Goal: Communication & Community: Ask a question

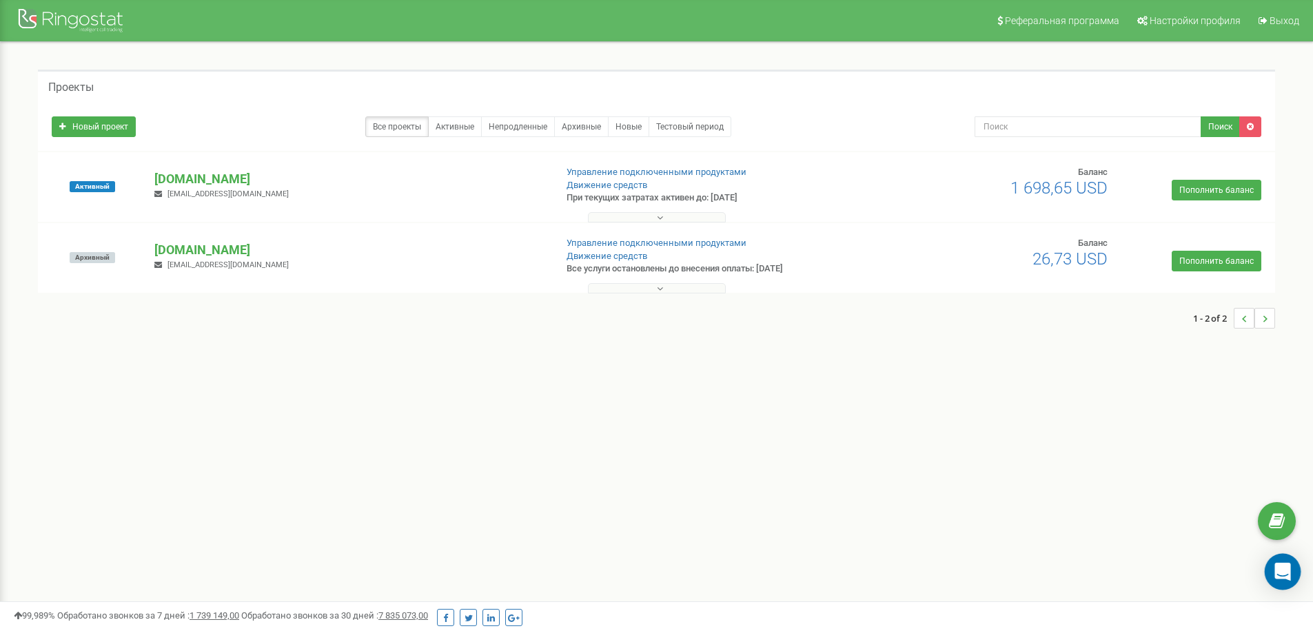
click at [1274, 564] on div "Open Intercom Messenger" at bounding box center [1283, 572] width 37 height 37
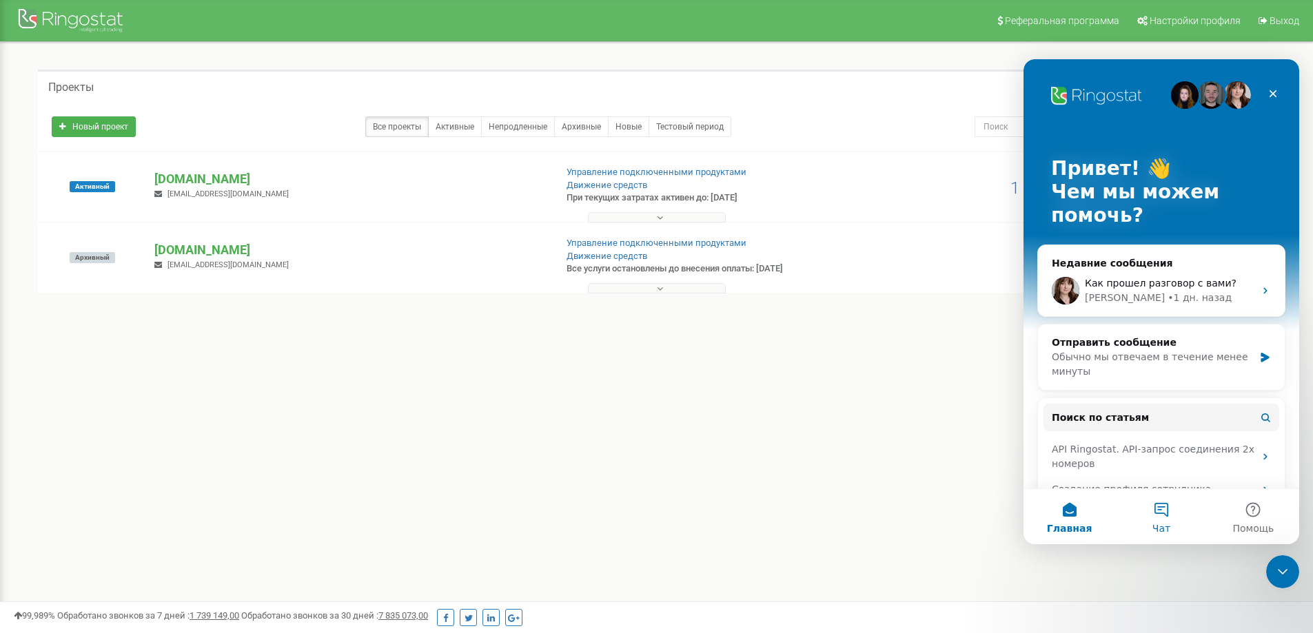
click at [1163, 518] on button "Чат" at bounding box center [1161, 516] width 92 height 55
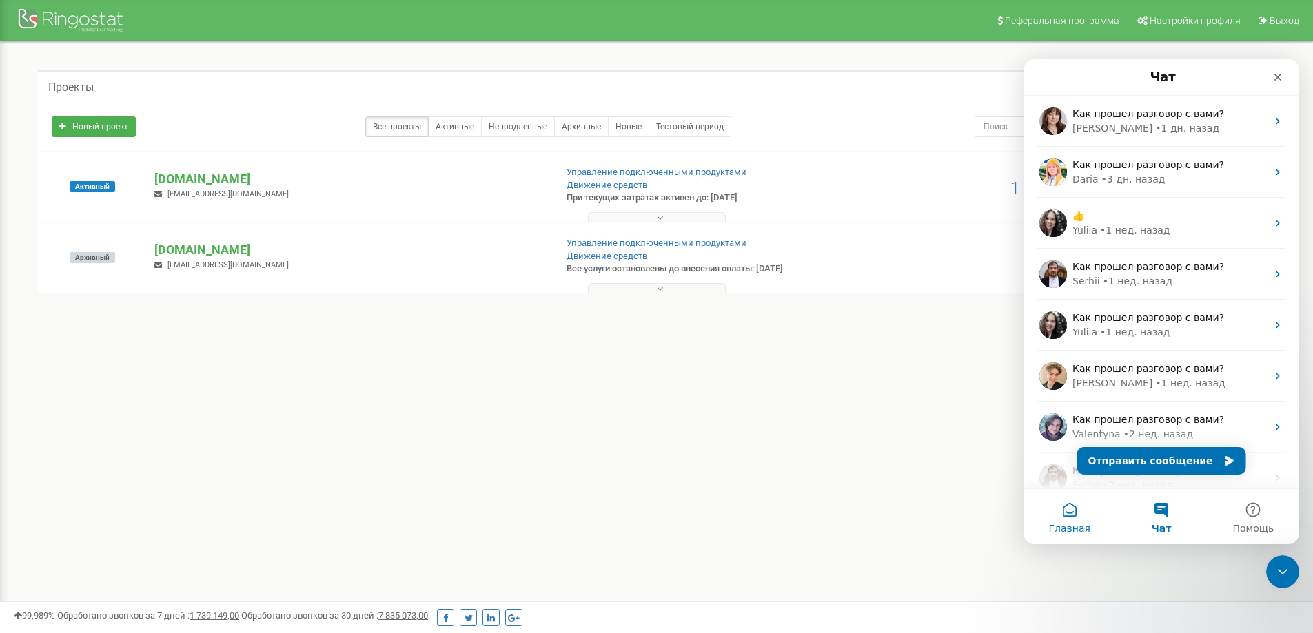
click at [1074, 520] on button "Главная" at bounding box center [1070, 516] width 92 height 55
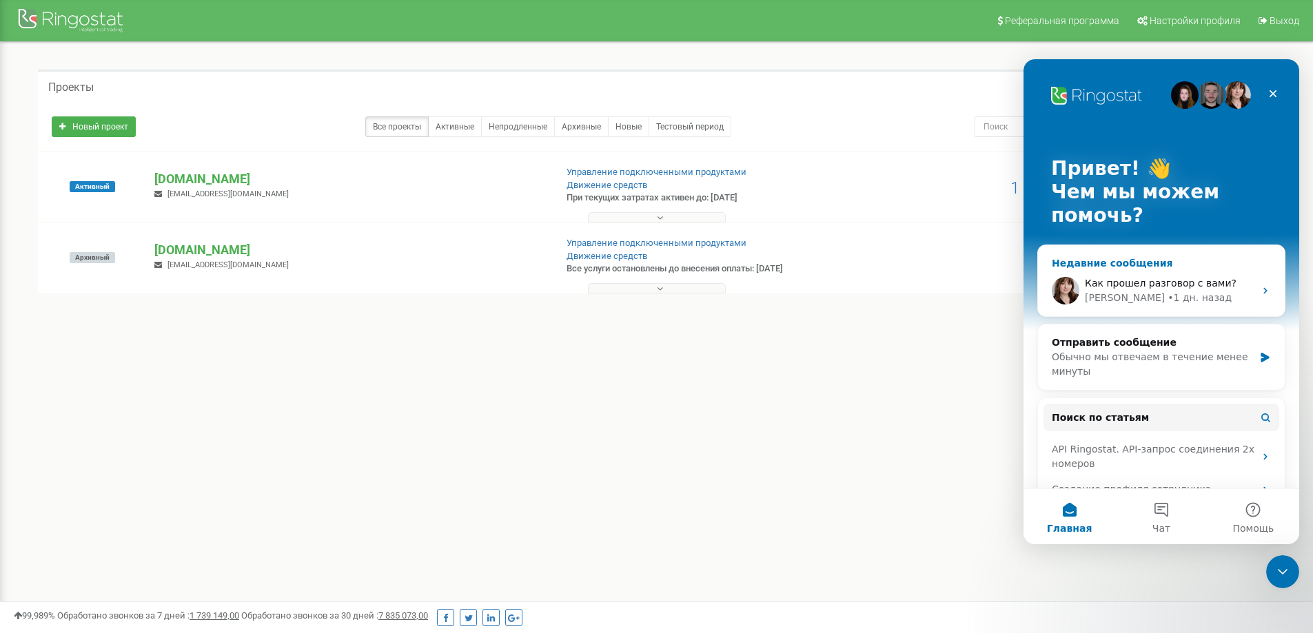
click at [1133, 283] on span "Как прошел разговор с вами?" at bounding box center [1161, 283] width 152 height 11
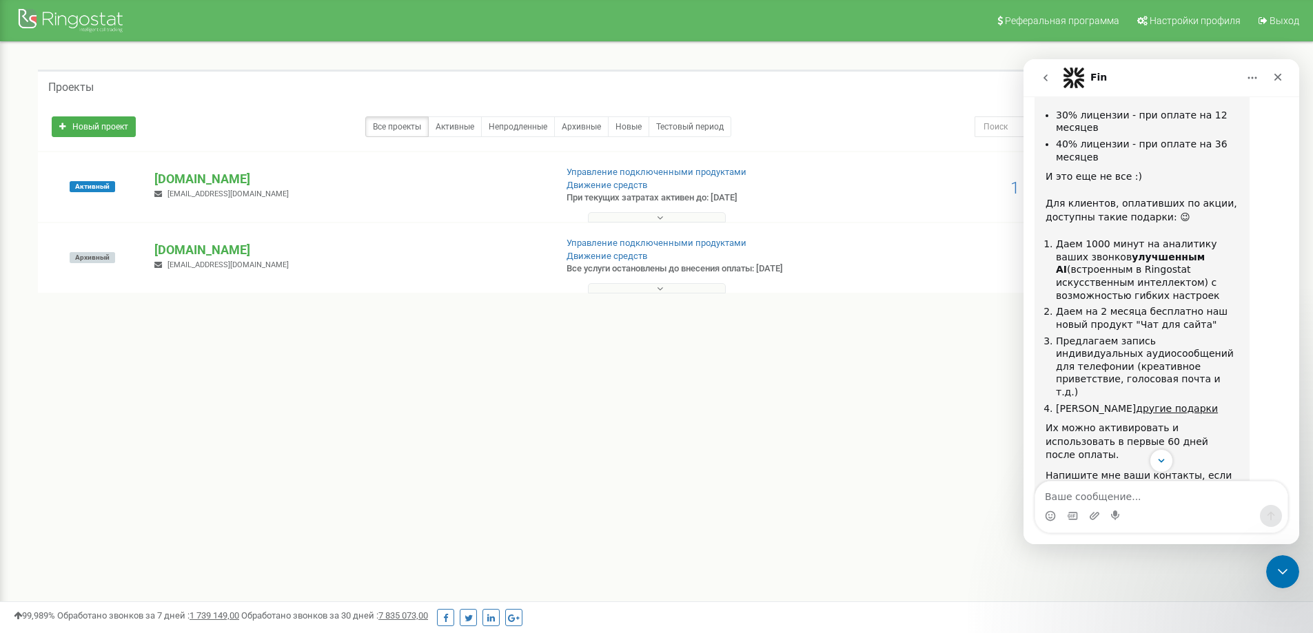
scroll to position [681, 0]
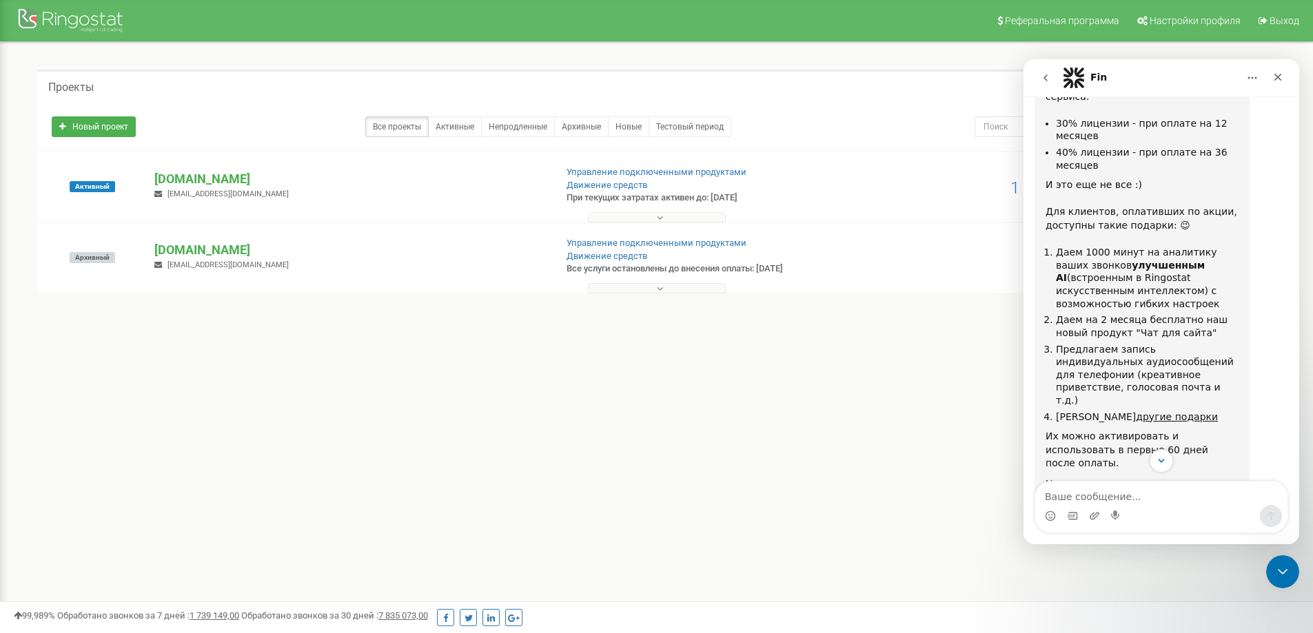
click at [1097, 498] on textarea "Ваше сообщение..." at bounding box center [1161, 493] width 252 height 23
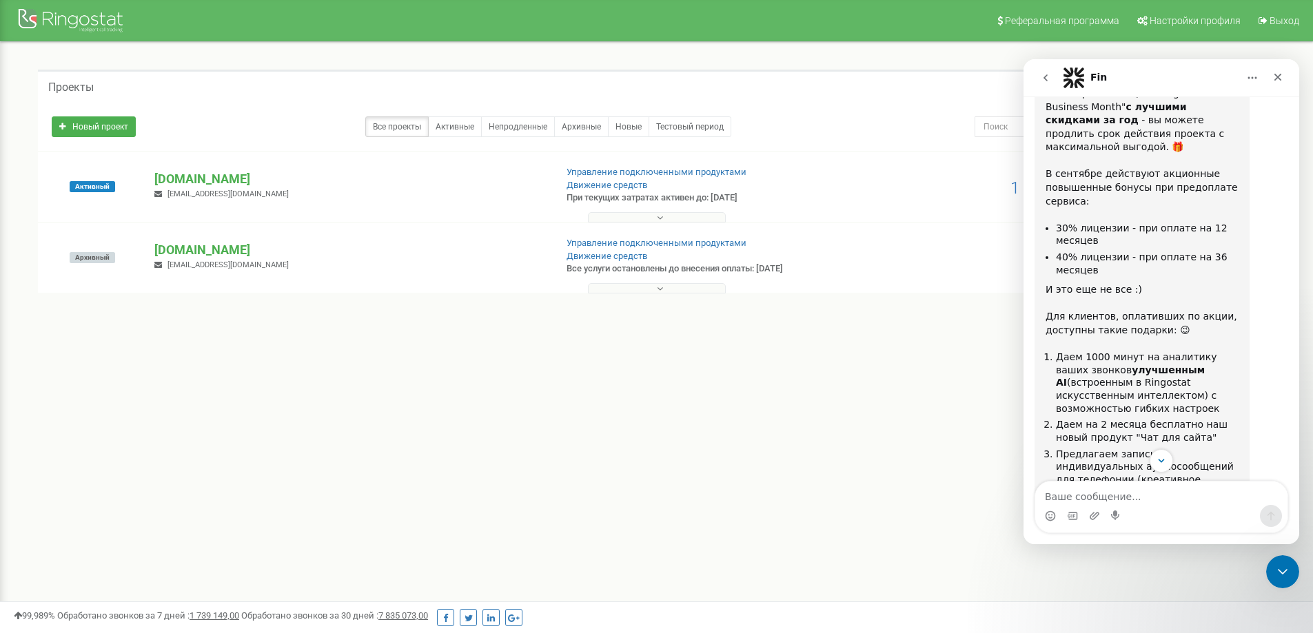
scroll to position [543, 0]
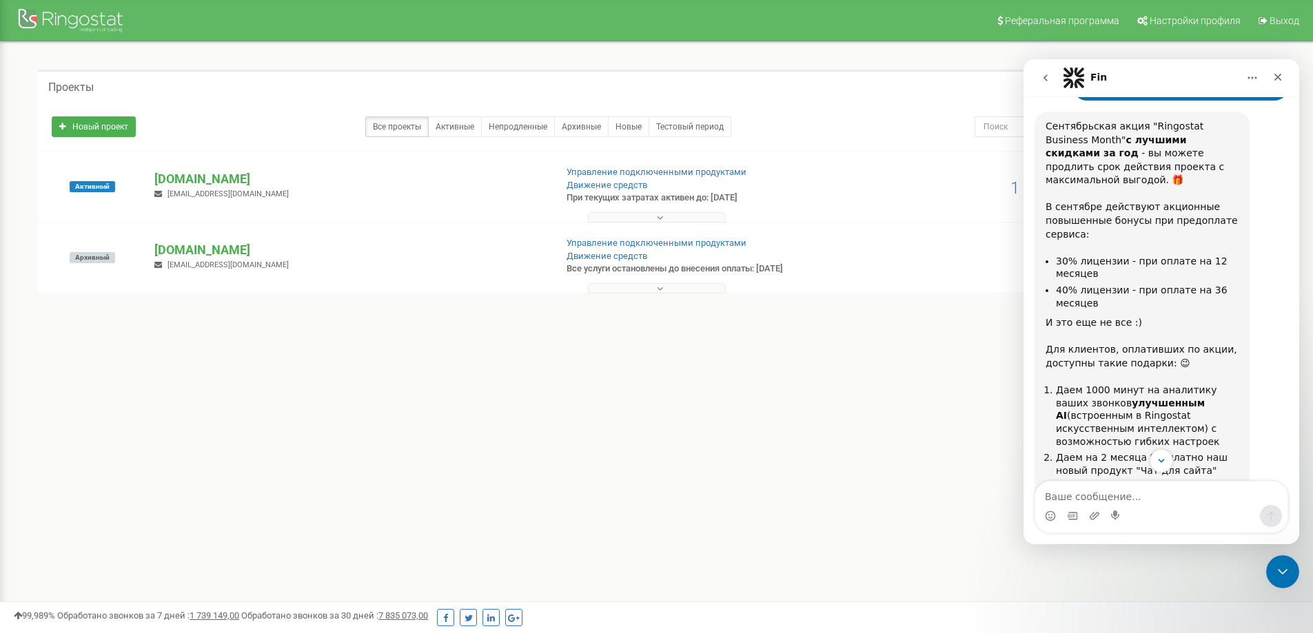
click at [1090, 494] on textarea "Ваше сообщение..." at bounding box center [1161, 493] width 252 height 23
type textarea "V"
type textarea "F"
type textarea "Добрый день"
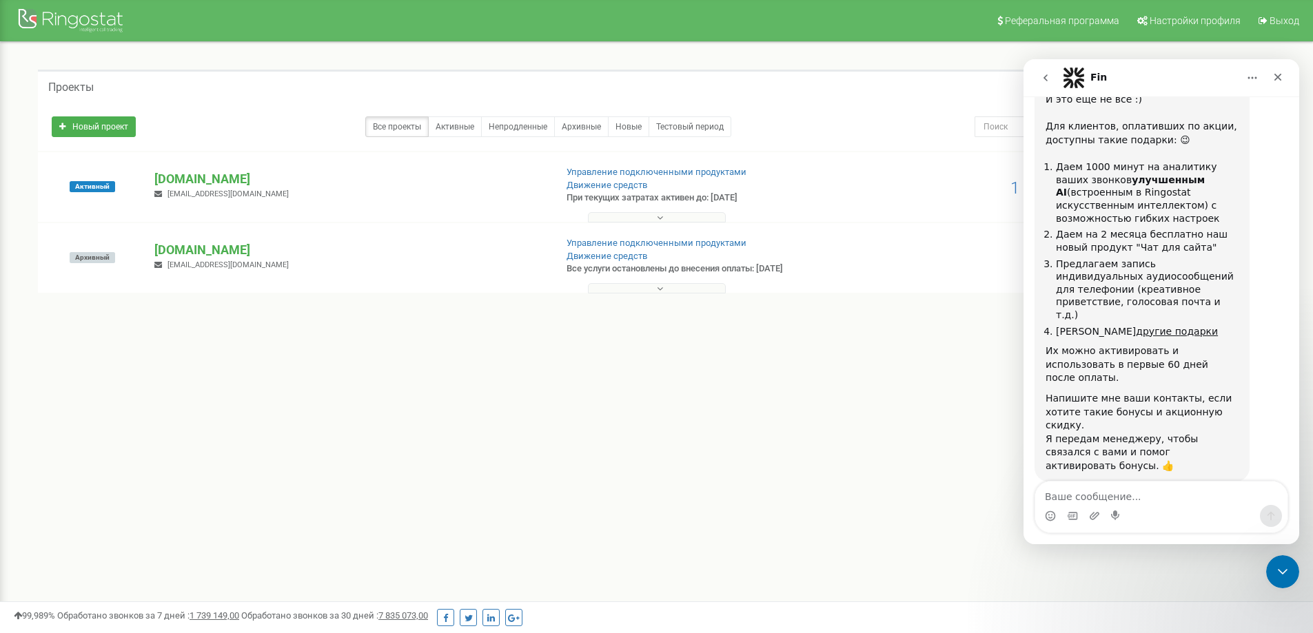
type textarea "п"
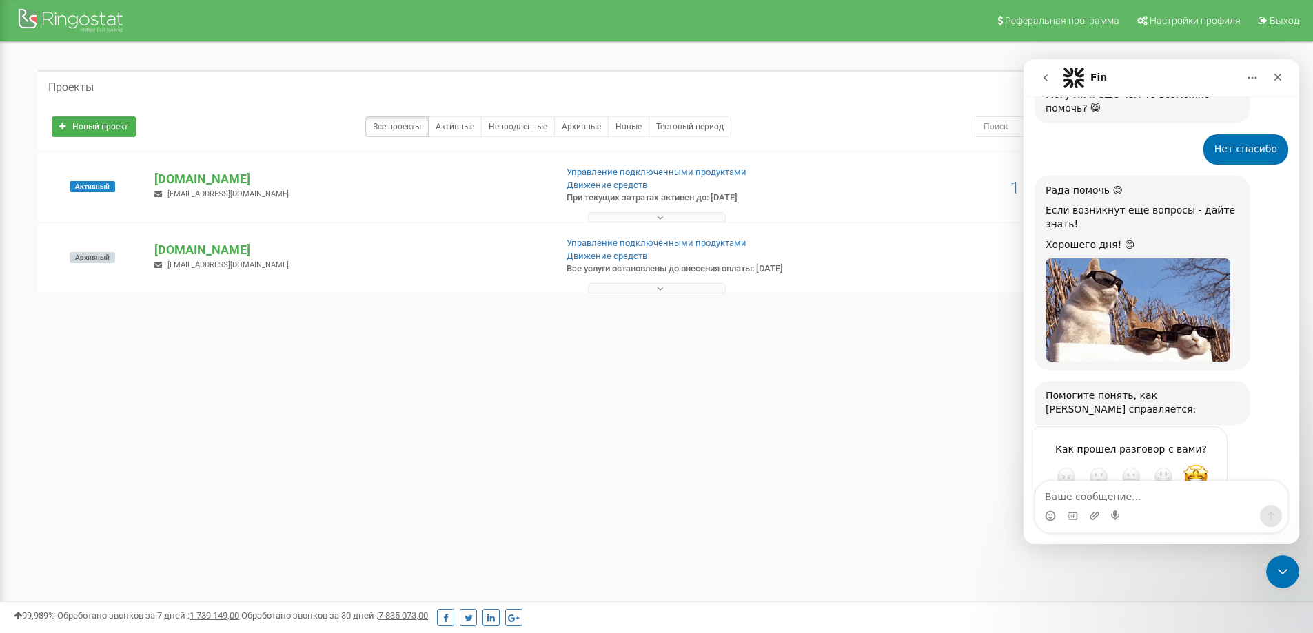
scroll to position [1242, 0]
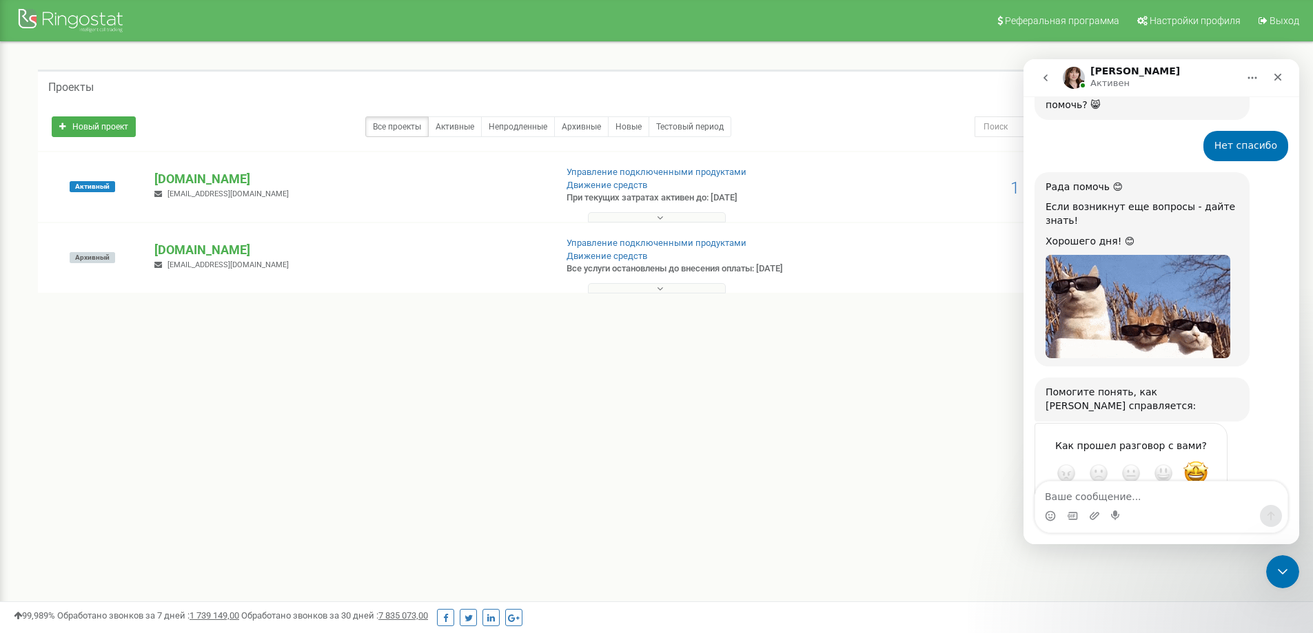
click at [1111, 494] on textarea "Ваше сообщение..." at bounding box center [1161, 493] width 252 height 23
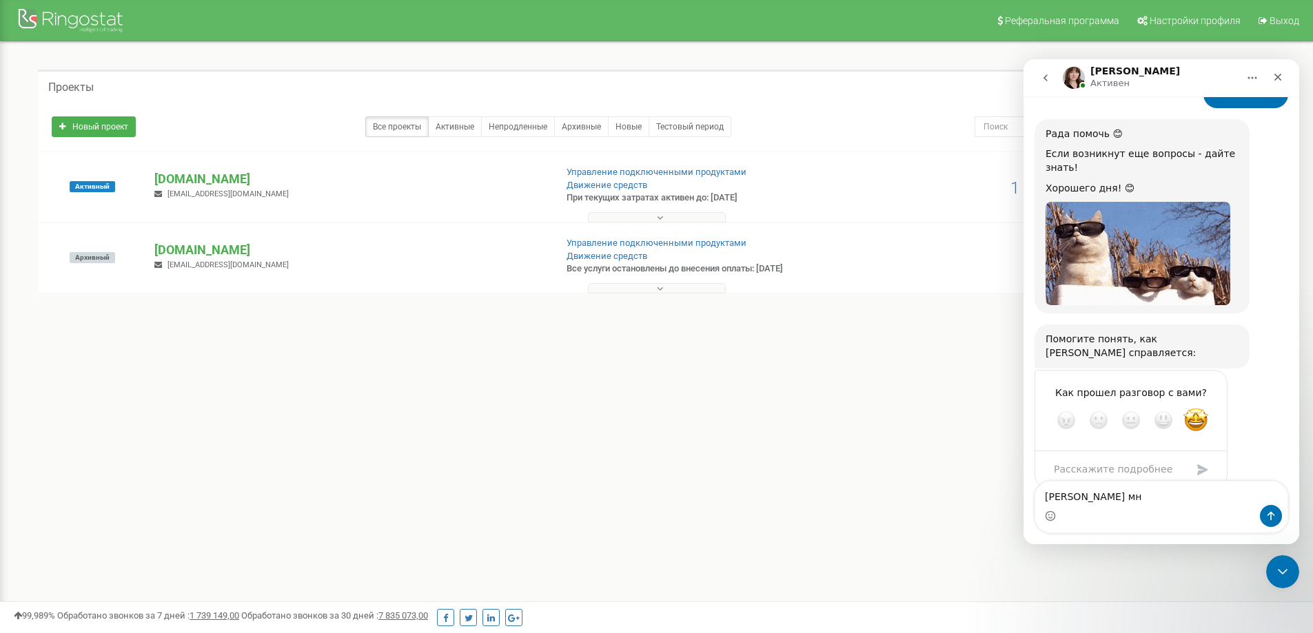
scroll to position [1297, 0]
type textarea "О"
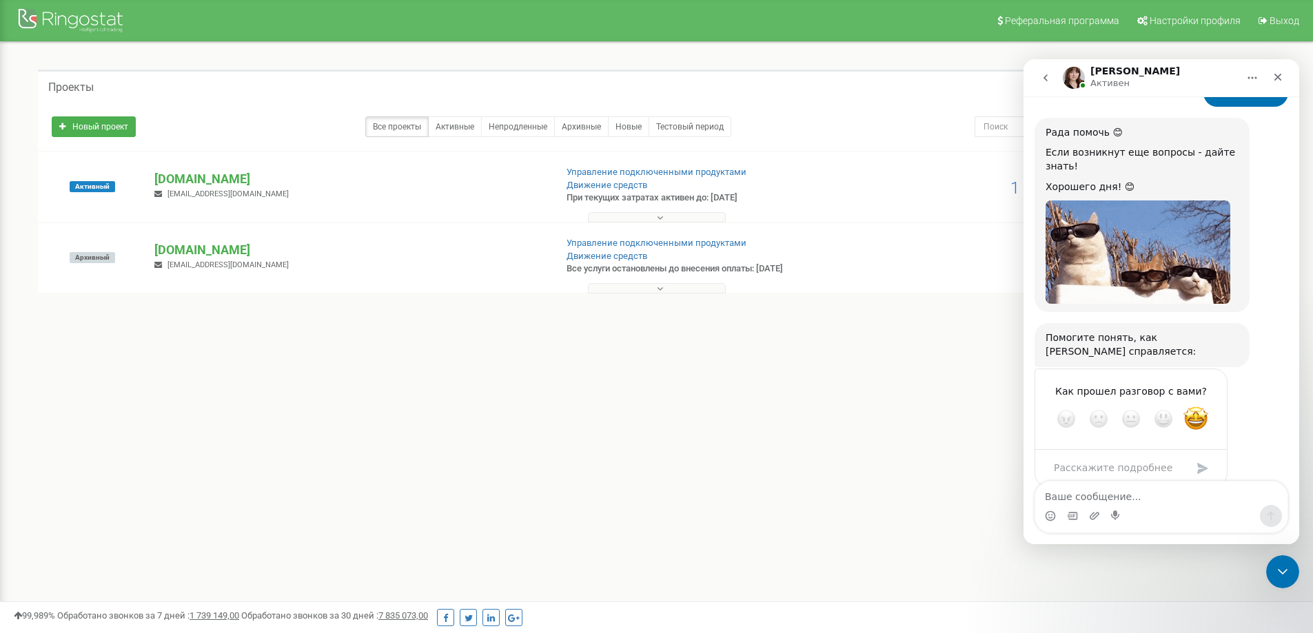
click at [1111, 494] on textarea "Ваше сообщение..." at bounding box center [1161, 493] width 252 height 23
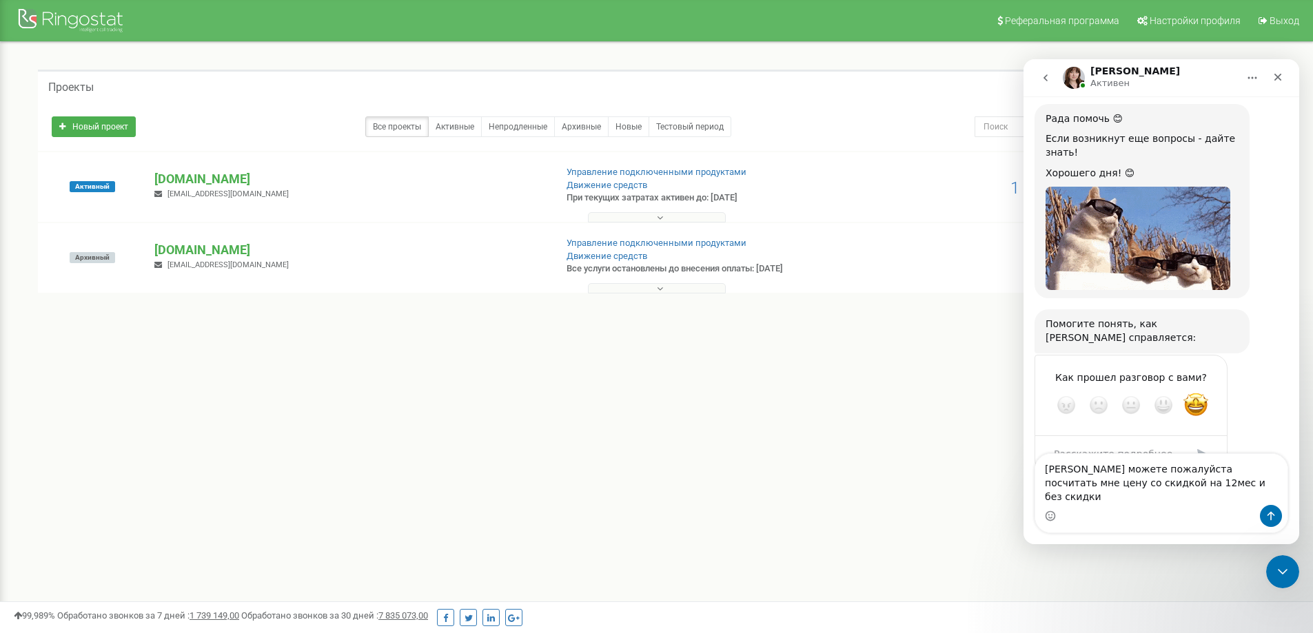
type textarea "[PERSON_NAME] можете пожалуйста посчитать мне цену со скидкой на 12мес и без ск…"
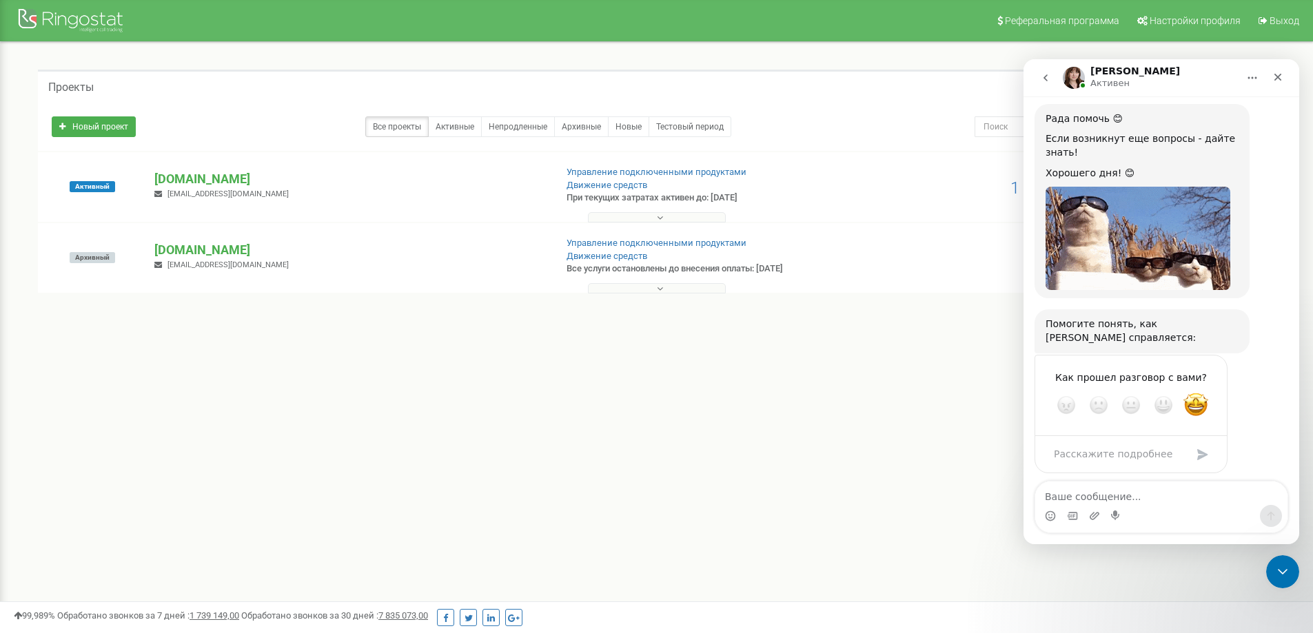
scroll to position [1352, 0]
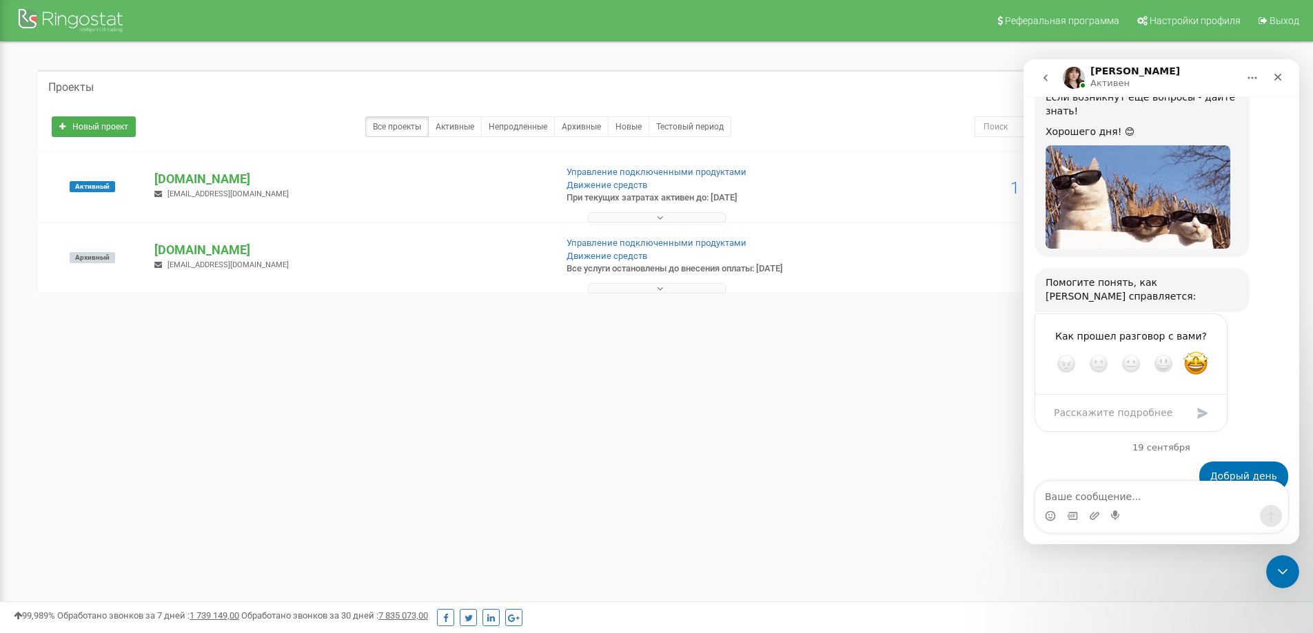
type textarea "[PERSON_NAME]"
type textarea "Д"
click at [1106, 489] on textarea "Ваше сообщение..." at bounding box center [1161, 493] width 252 height 23
type textarea "и"
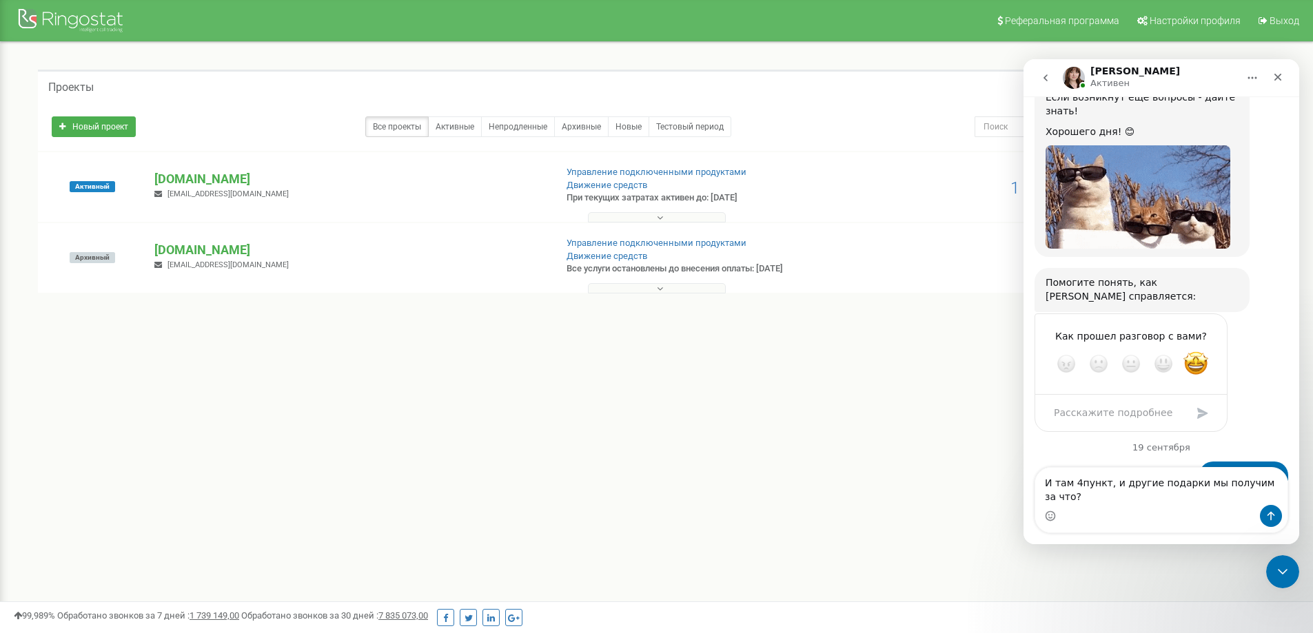
type textarea "И там 4пункт, и другие подарки мы получим за что?"
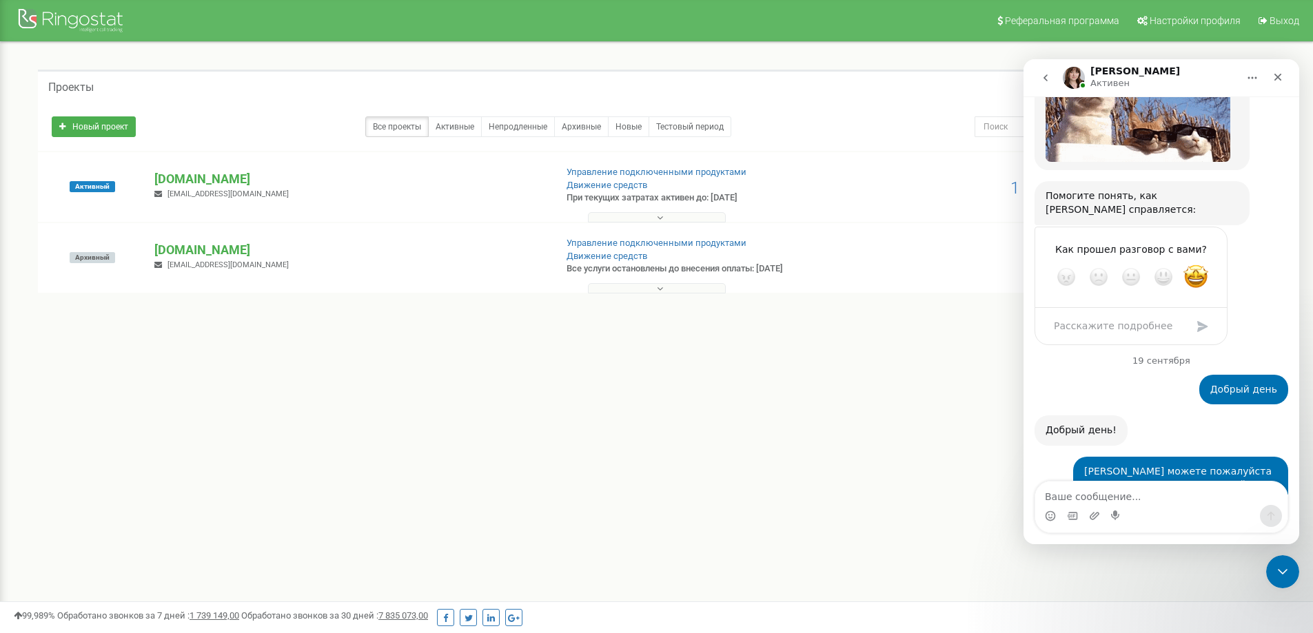
scroll to position [1437, 0]
type textarea "П"
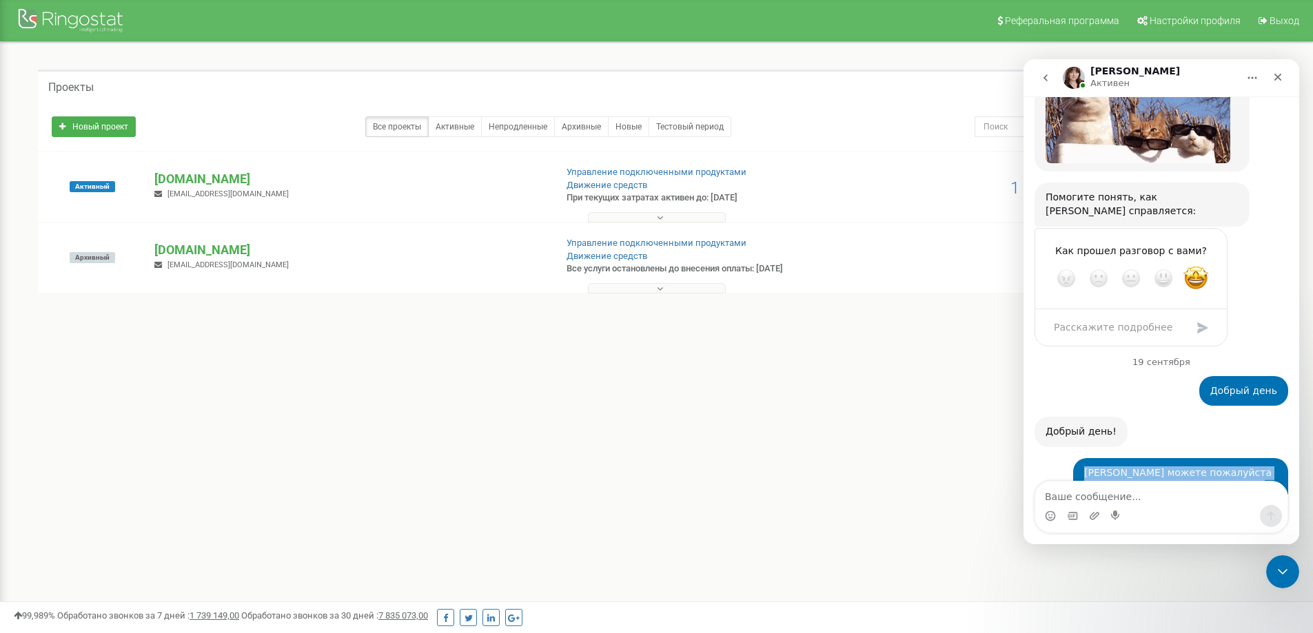
drag, startPoint x: 1076, startPoint y: 337, endPoint x: 1254, endPoint y: 357, distance: 179.0
click at [1254, 458] on div "[PERSON_NAME] можете пожалуйста посчитать мне цену со скидкой на 12мес и без ск…" at bounding box center [1180, 486] width 215 height 57
copy div "[PERSON_NAME] можете пожалуйста посчитать мне цену со скидкой на 12мес и без ск…"
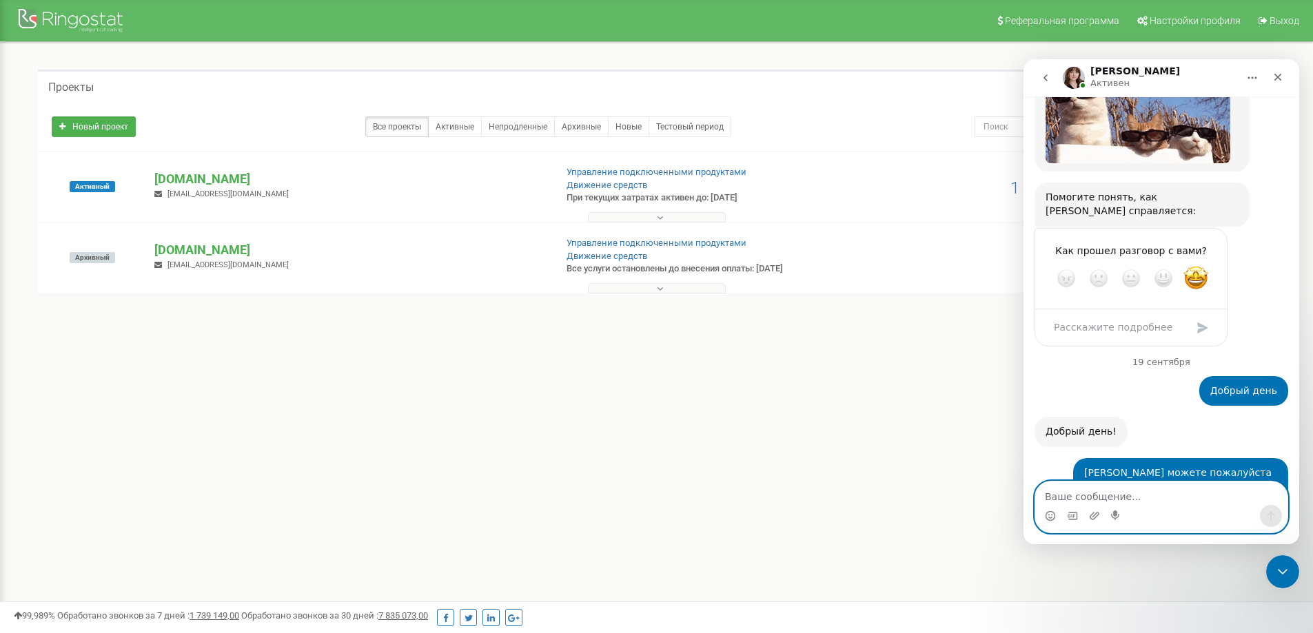
click at [1093, 496] on textarea "Ваше сообщение..." at bounding box center [1161, 493] width 252 height 23
paste textarea "[PERSON_NAME] можете пожалуйста посчитать мне цену со скидкой на 12мес и без ск…"
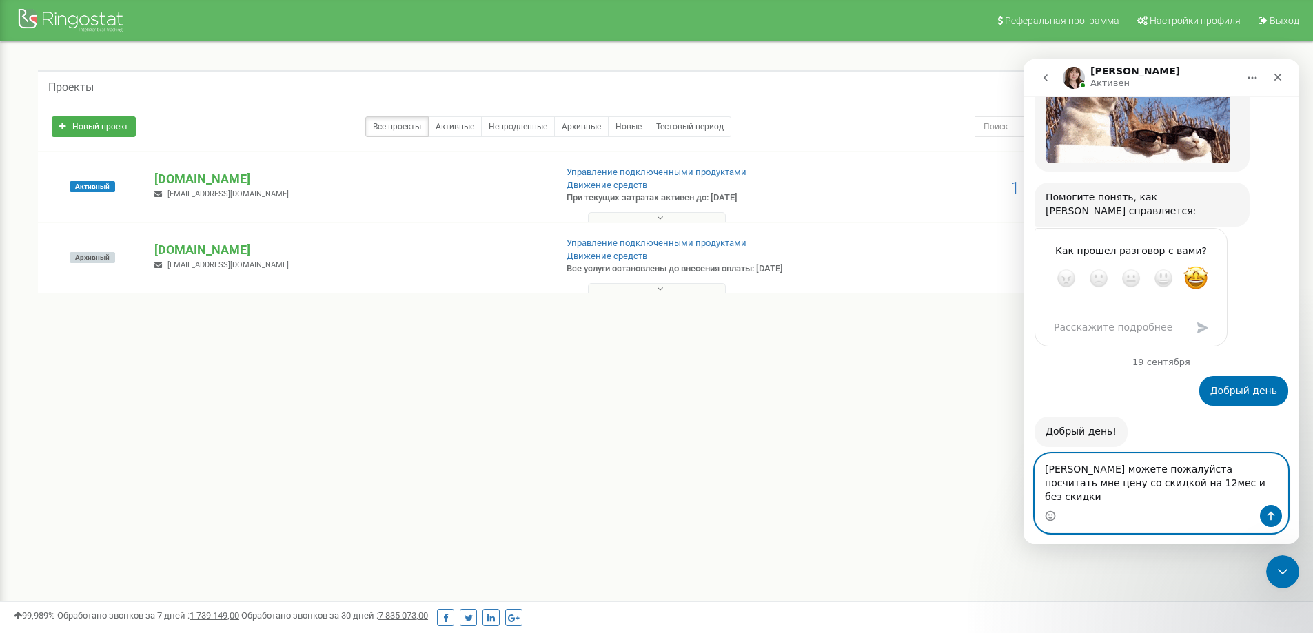
scroll to position [1451, 0]
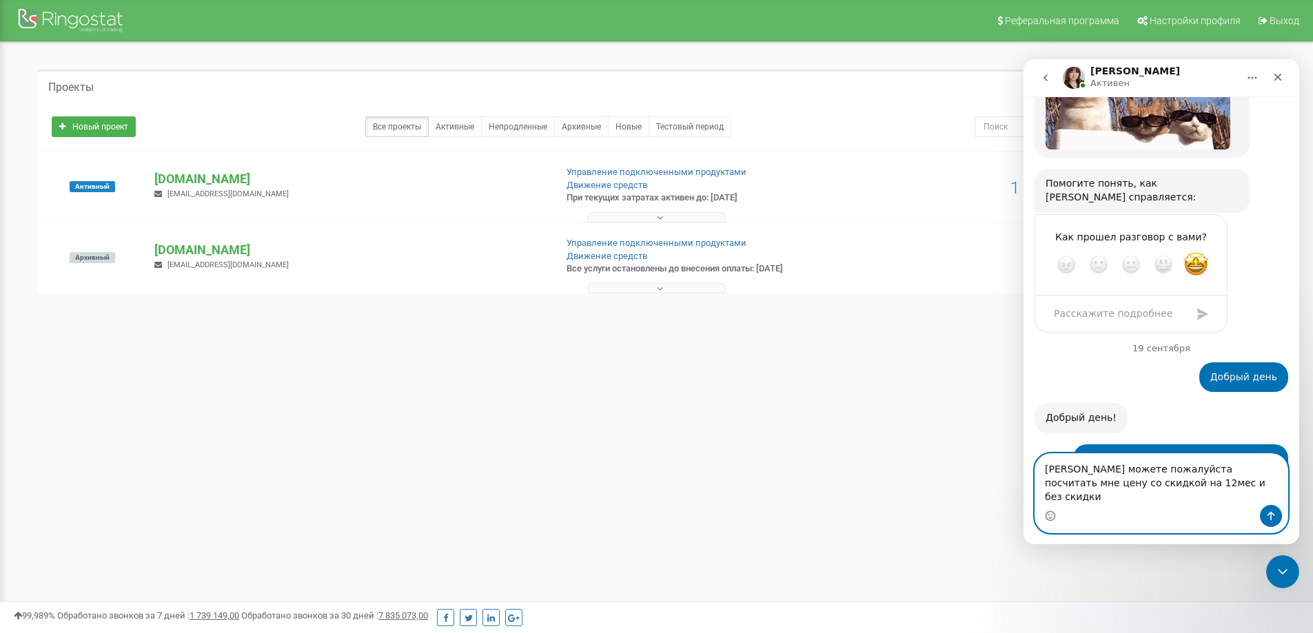
type textarea "[PERSON_NAME] можете пожалуйста посчитать мне цену со скидкой на 12мес и без ск…"
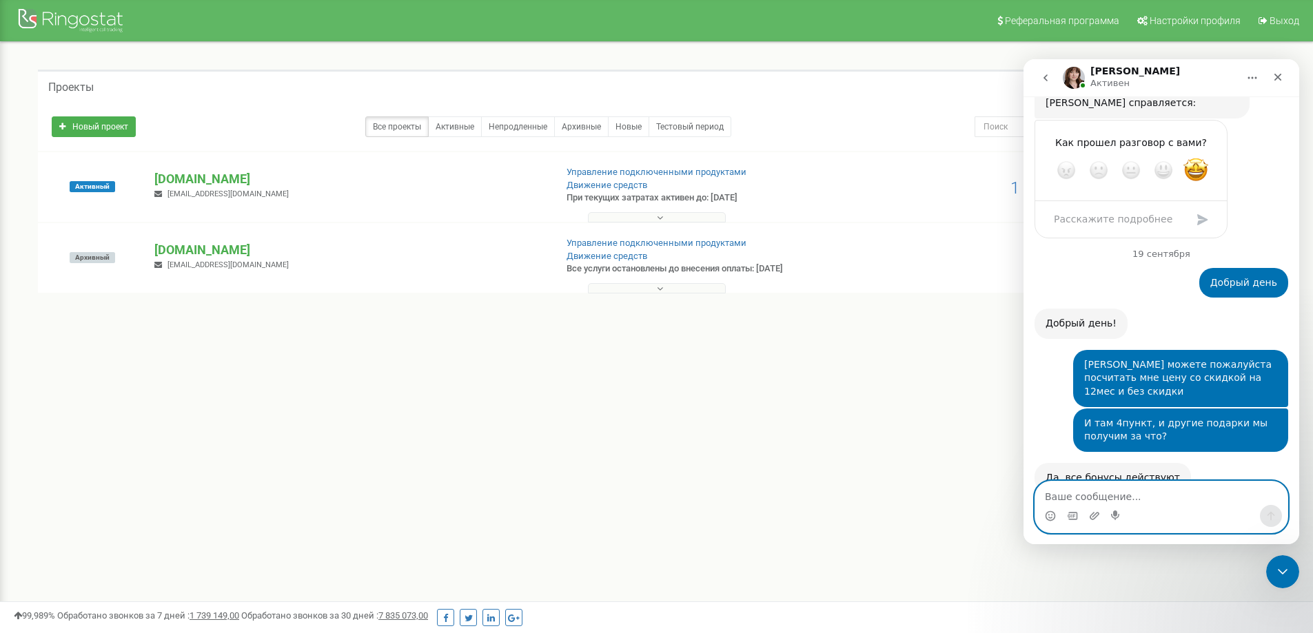
scroll to position [1547, 0]
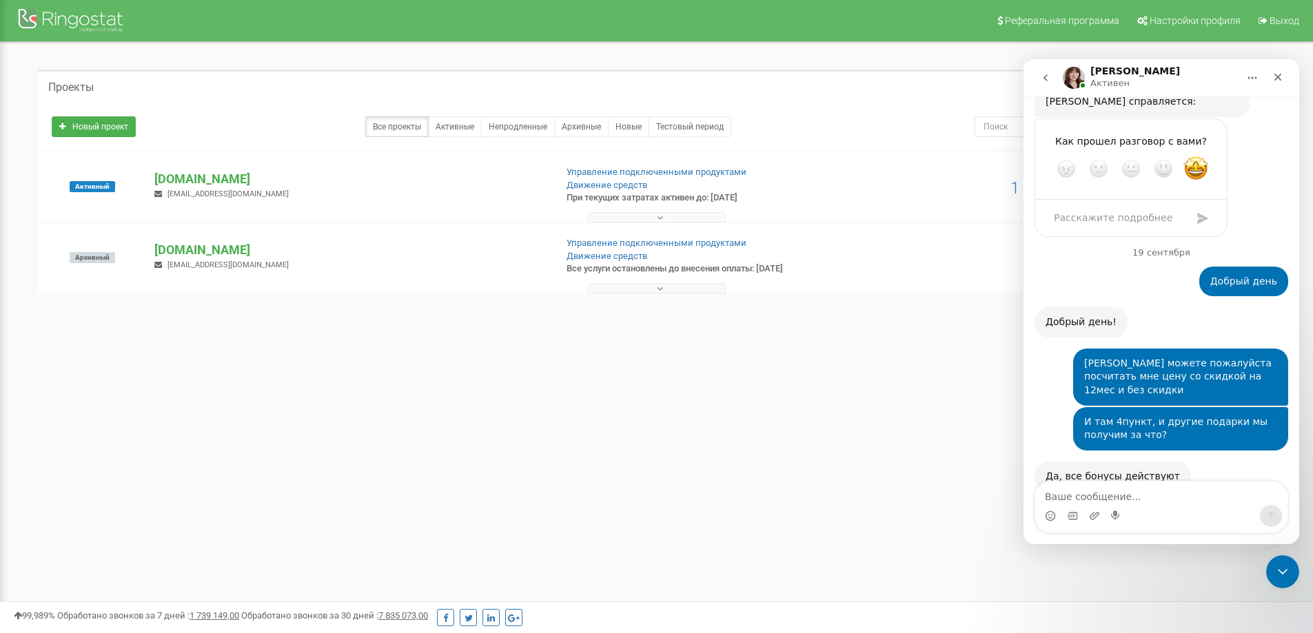
drag, startPoint x: 1153, startPoint y: 420, endPoint x: 1184, endPoint y: 421, distance: 30.4
click at [1184, 579] on div "Для [DOMAIN_NAME] со скидкой 1,788.78 USD без скидки 2,309.17 USD" at bounding box center [1142, 599] width 193 height 41
click at [1191, 579] on div "Для [DOMAIN_NAME] со скидкой 1,788.78 USD без скидки 2,309.17 USD" at bounding box center [1142, 599] width 193 height 41
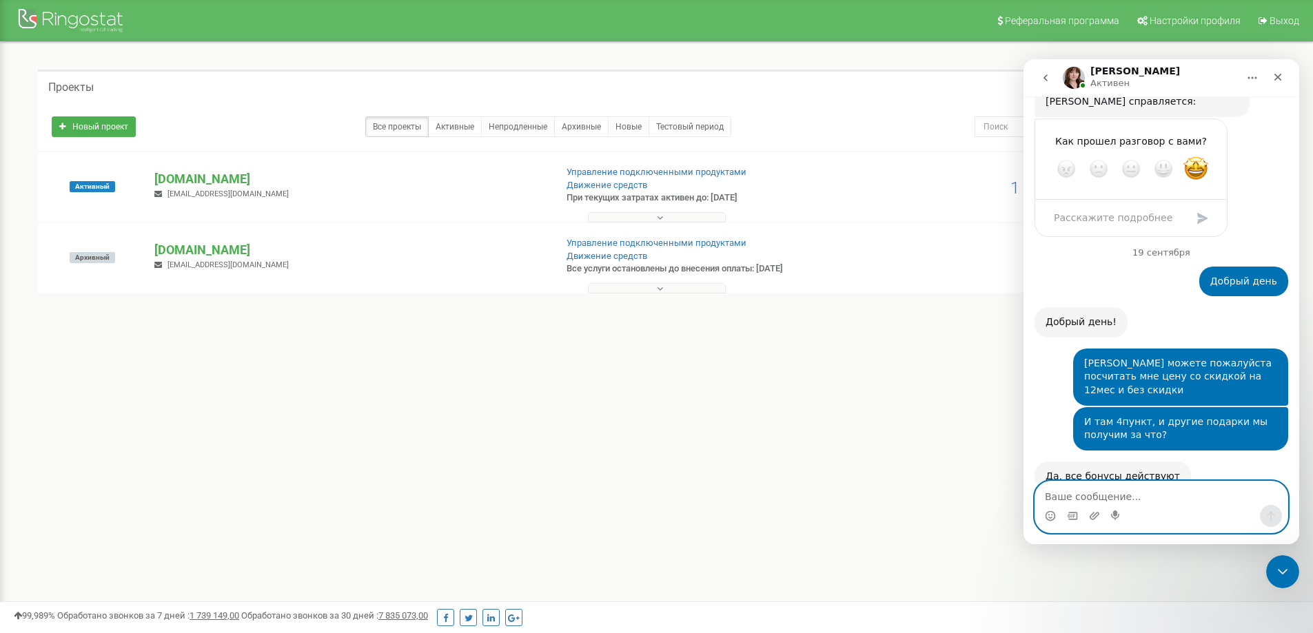
click at [1116, 497] on textarea "Ваше сообщение..." at bounding box center [1161, 493] width 252 height 23
type textarea "А в [GEOGRAPHIC_DATA] можно?)"
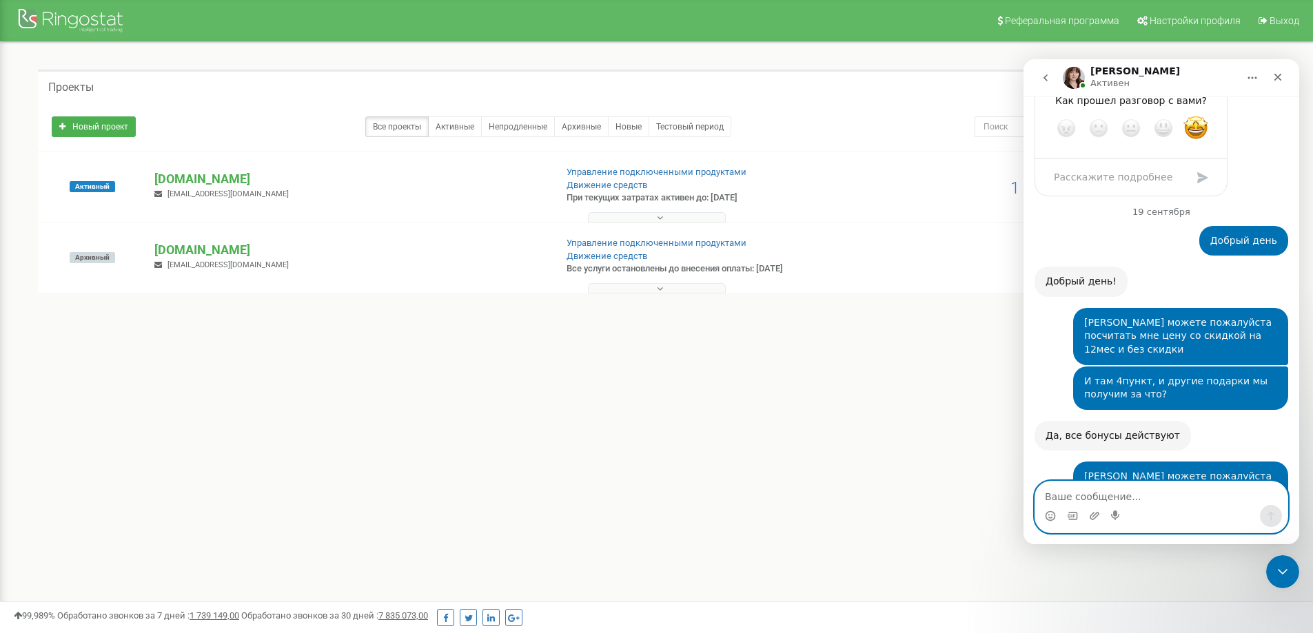
scroll to position [1642, 0]
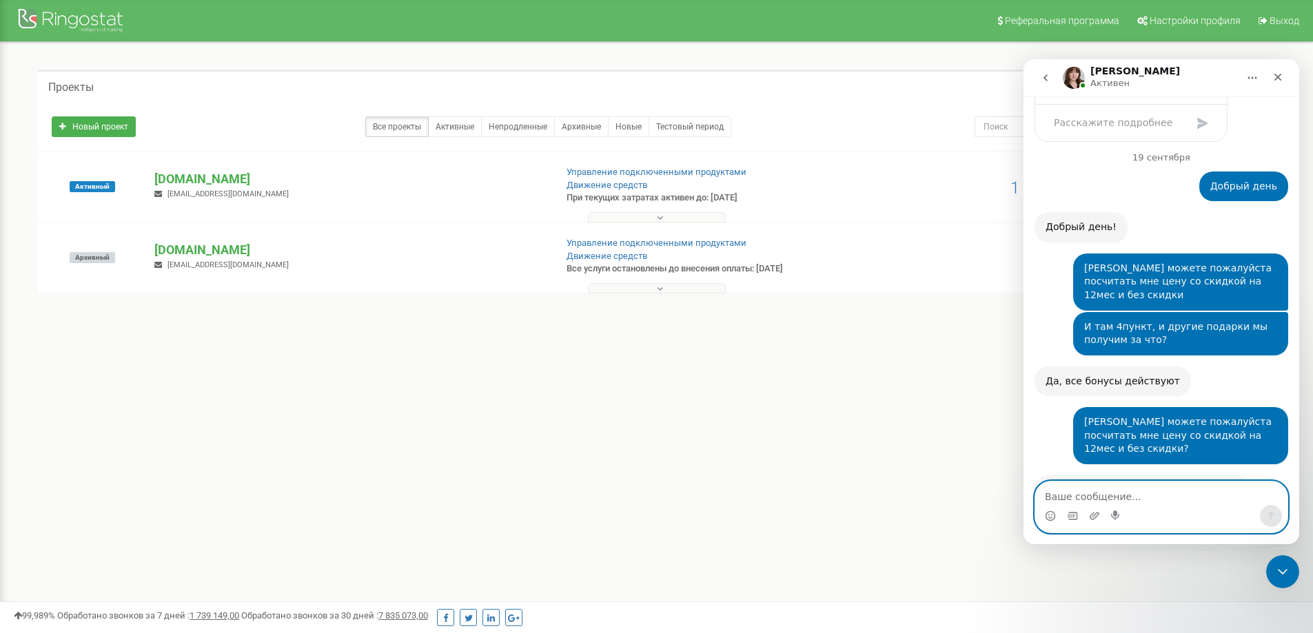
click at [1125, 502] on textarea "Ваше сообщение..." at bounding box center [1161, 493] width 252 height 23
type textarea "g"
type textarea "J"
type textarea "Хорошо"
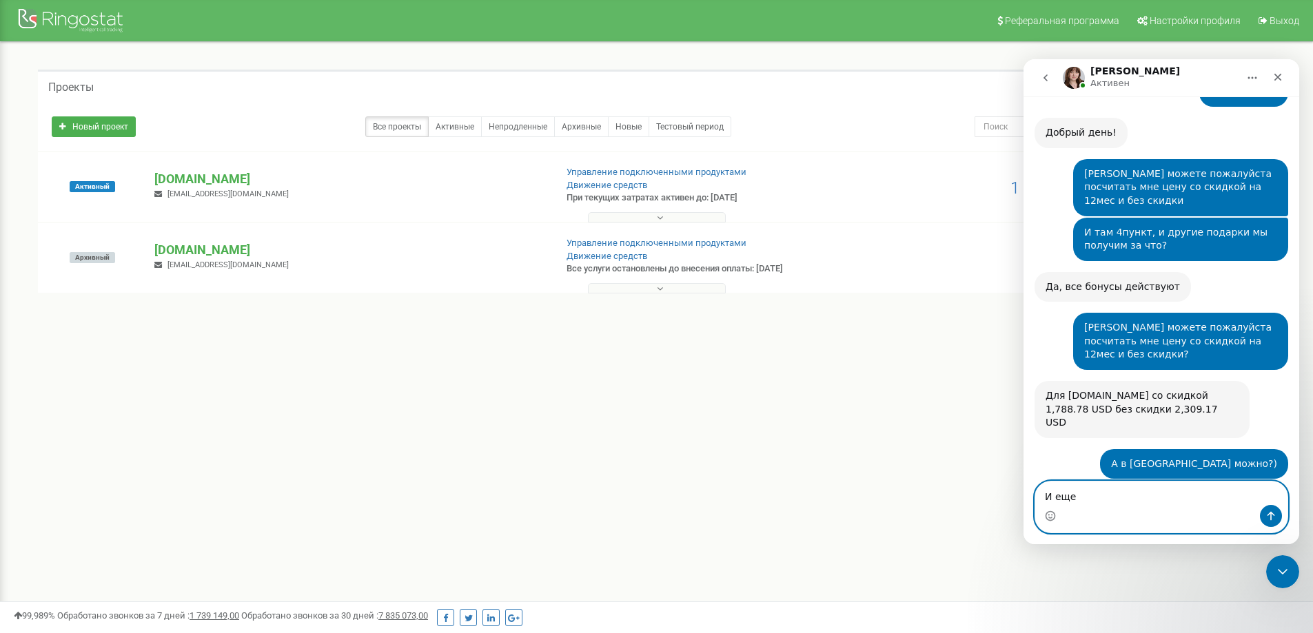
scroll to position [1774, 0]
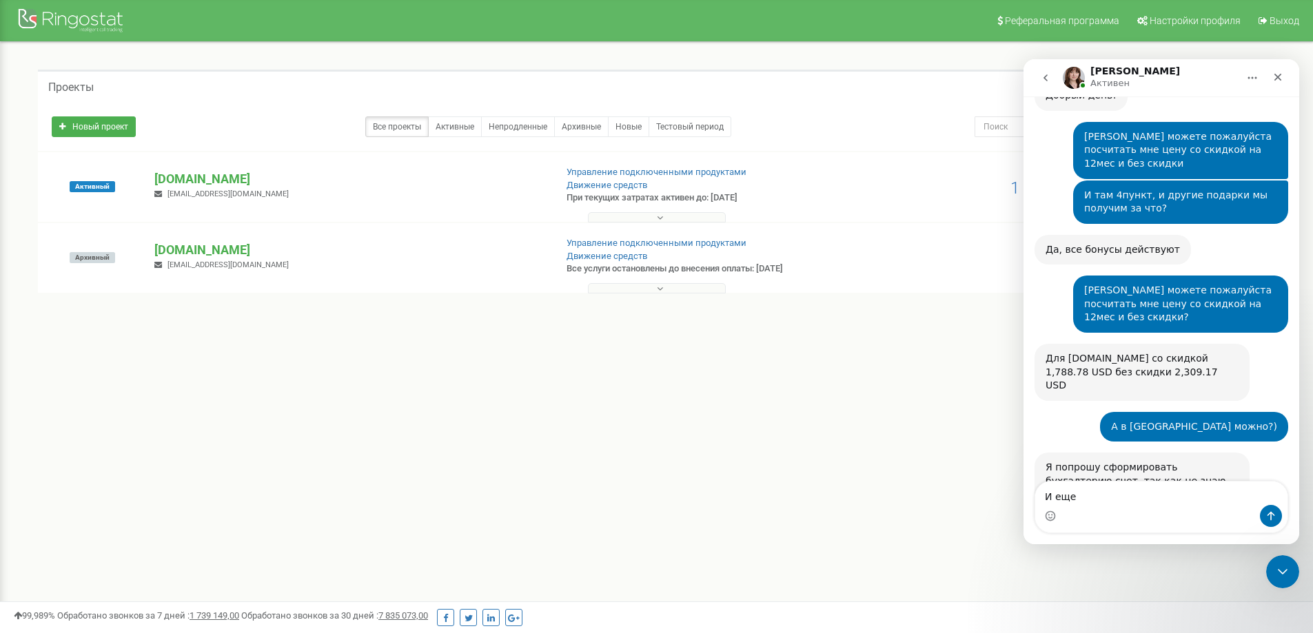
click at [1113, 632] on div "Счет на оп...9.2025.pdf" at bounding box center [1117, 639] width 116 height 14
click at [1139, 494] on textarea "И еще" at bounding box center [1161, 493] width 252 height 23
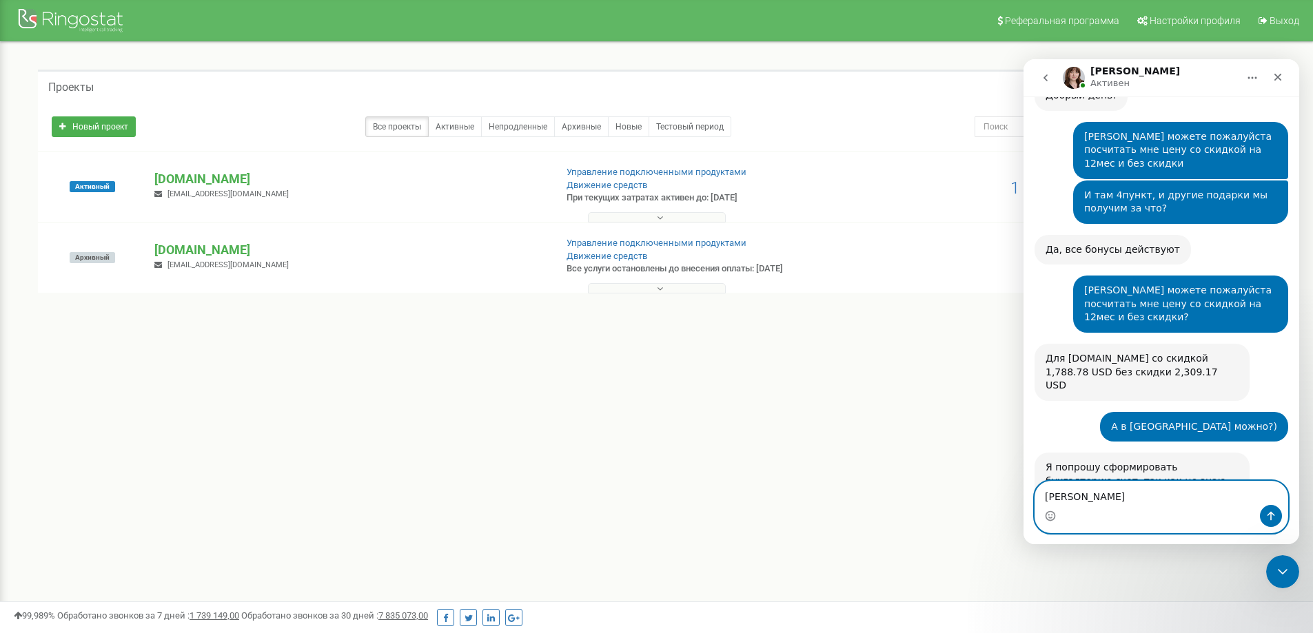
type textarea "[PERSON_NAME]"
type textarea "[PERSON_NAME] спасибо большое [PERSON_NAME]"
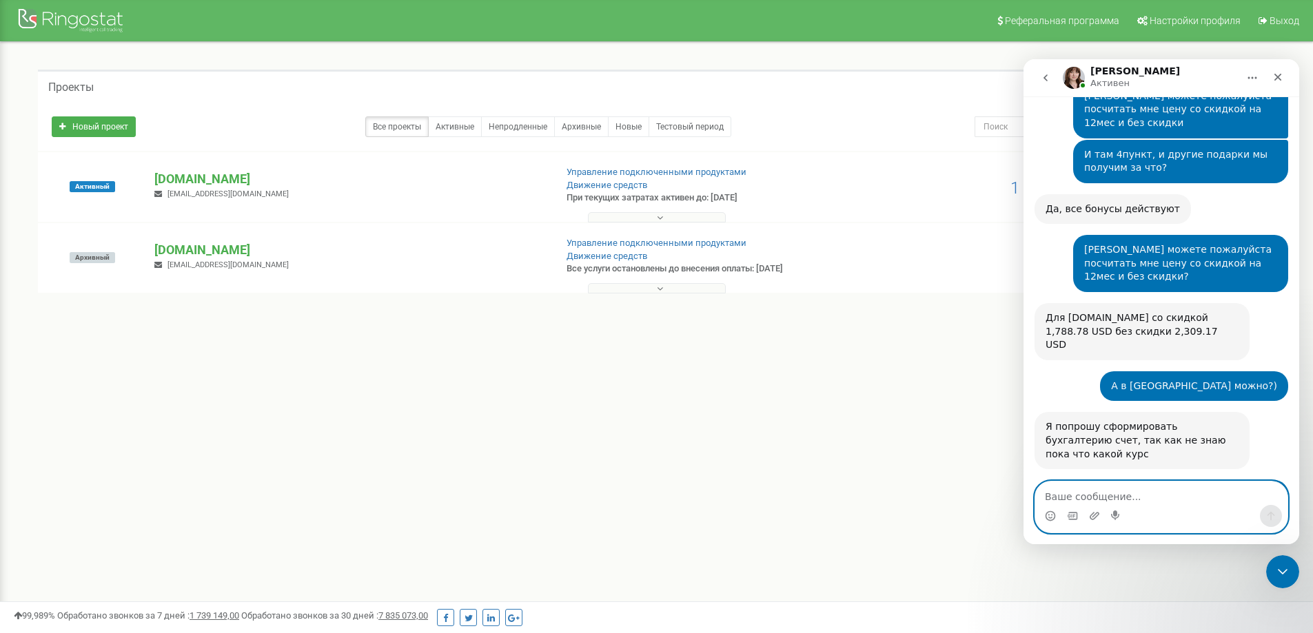
click at [1120, 488] on textarea "Ваше сообщение..." at bounding box center [1161, 493] width 252 height 23
type textarea "П"
type textarea "[PERSON_NAME]"
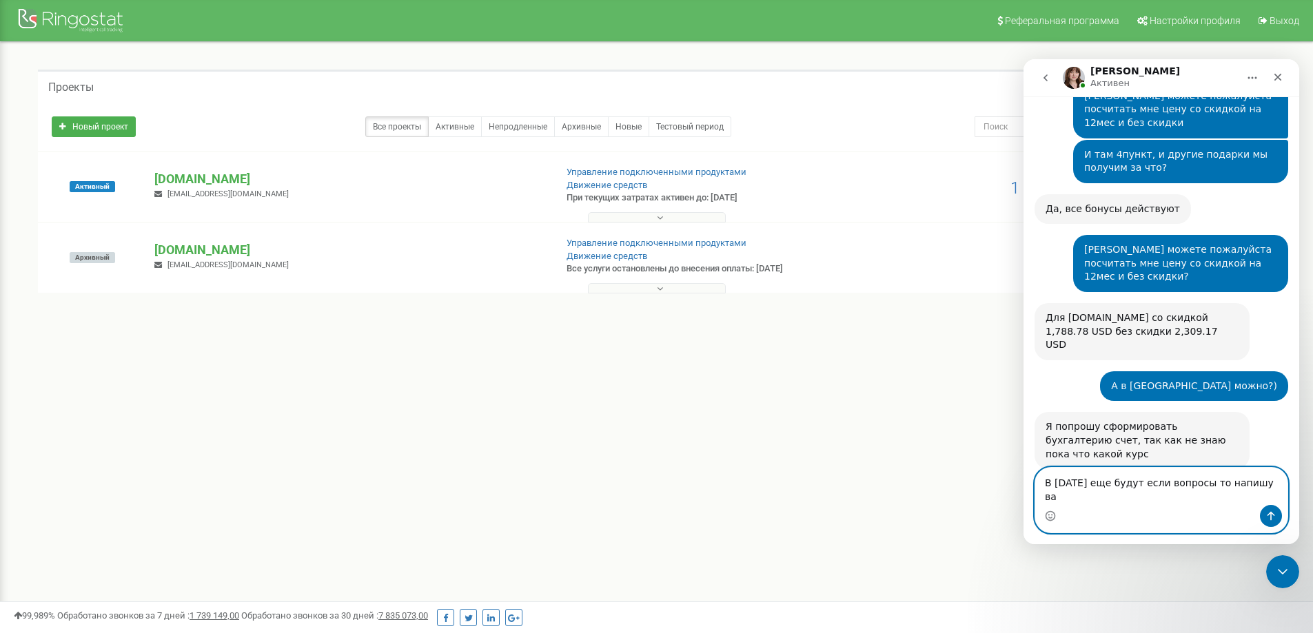
type textarea "В [DATE] еще будут если вопросы то напишу вам"
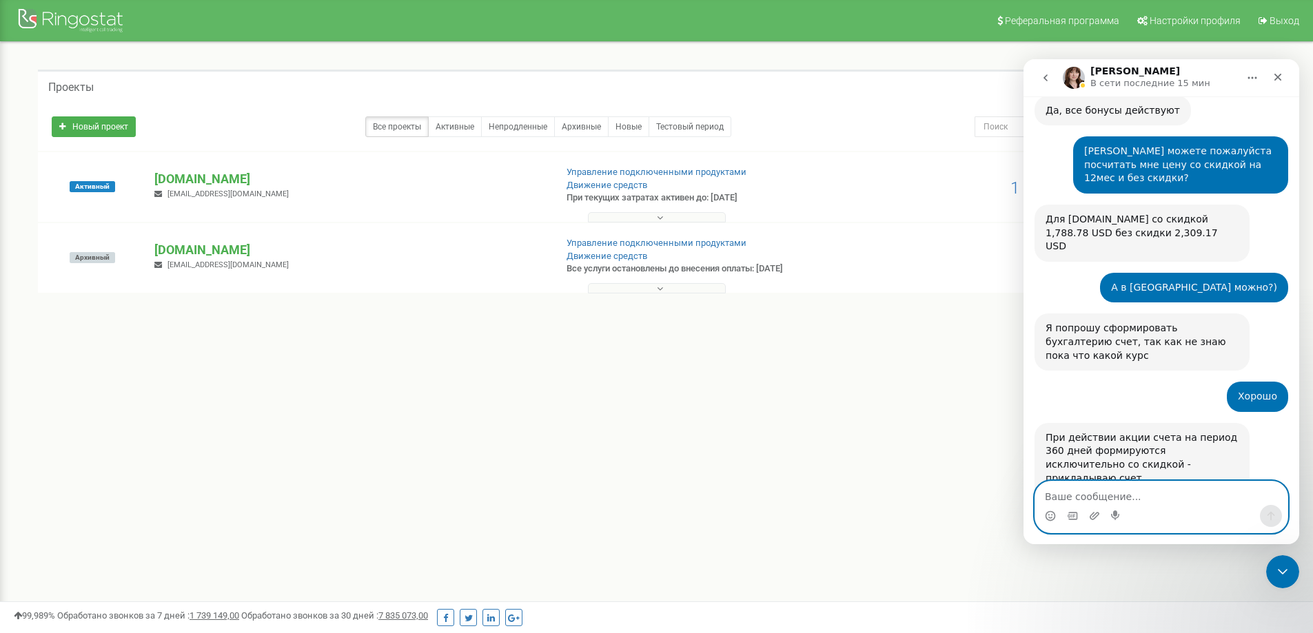
scroll to position [1914, 0]
